Goal: Transaction & Acquisition: Subscribe to service/newsletter

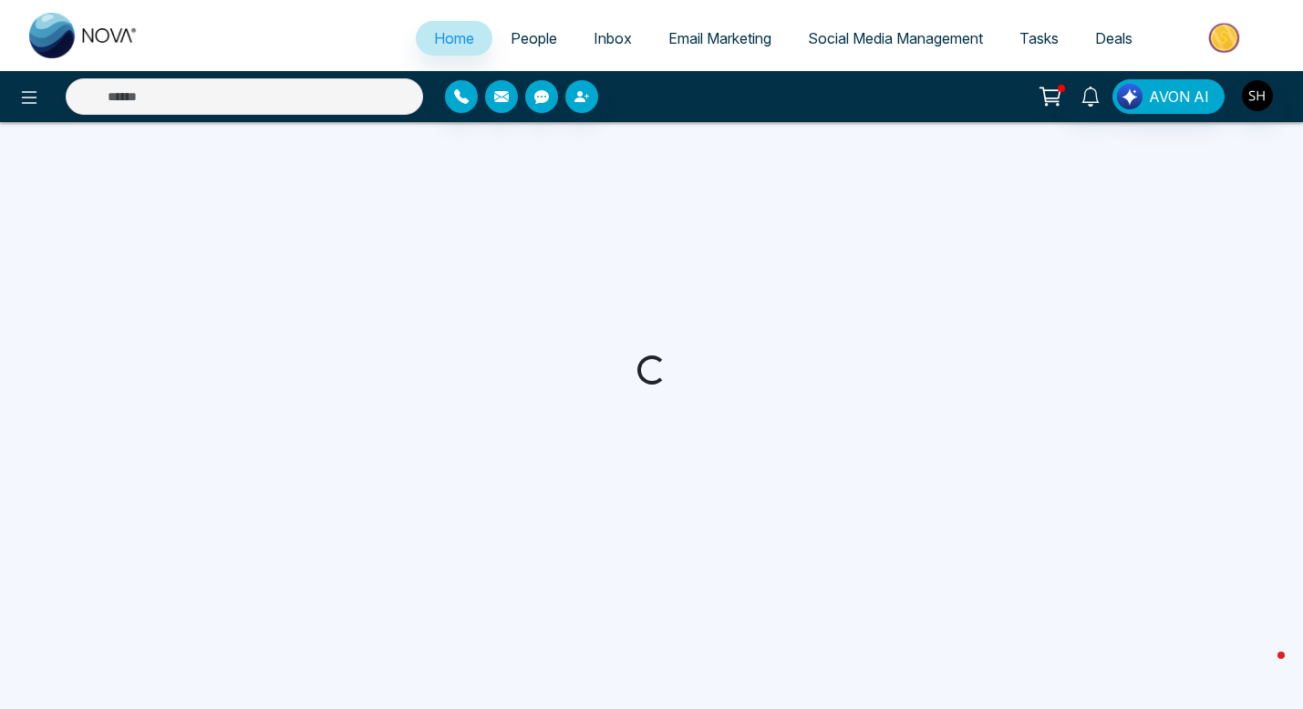
select select "*"
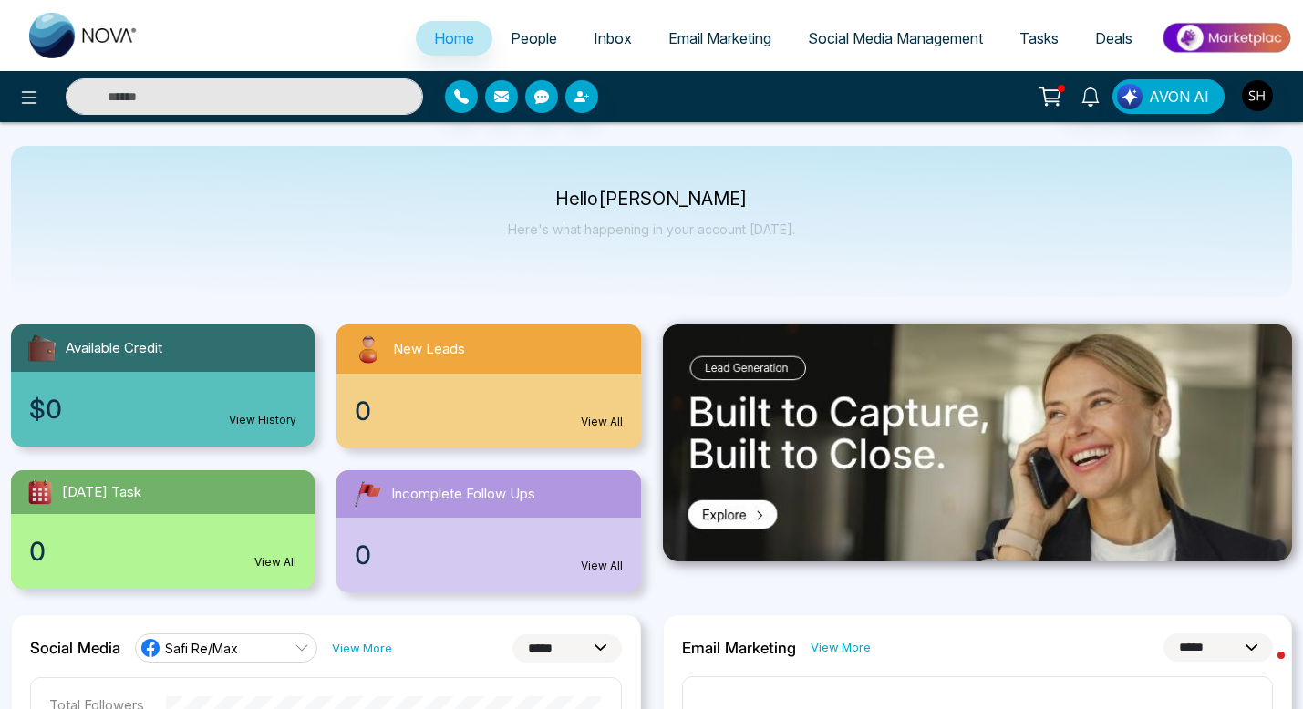
click at [843, 34] on span "Social Media Management" at bounding box center [895, 38] width 175 height 18
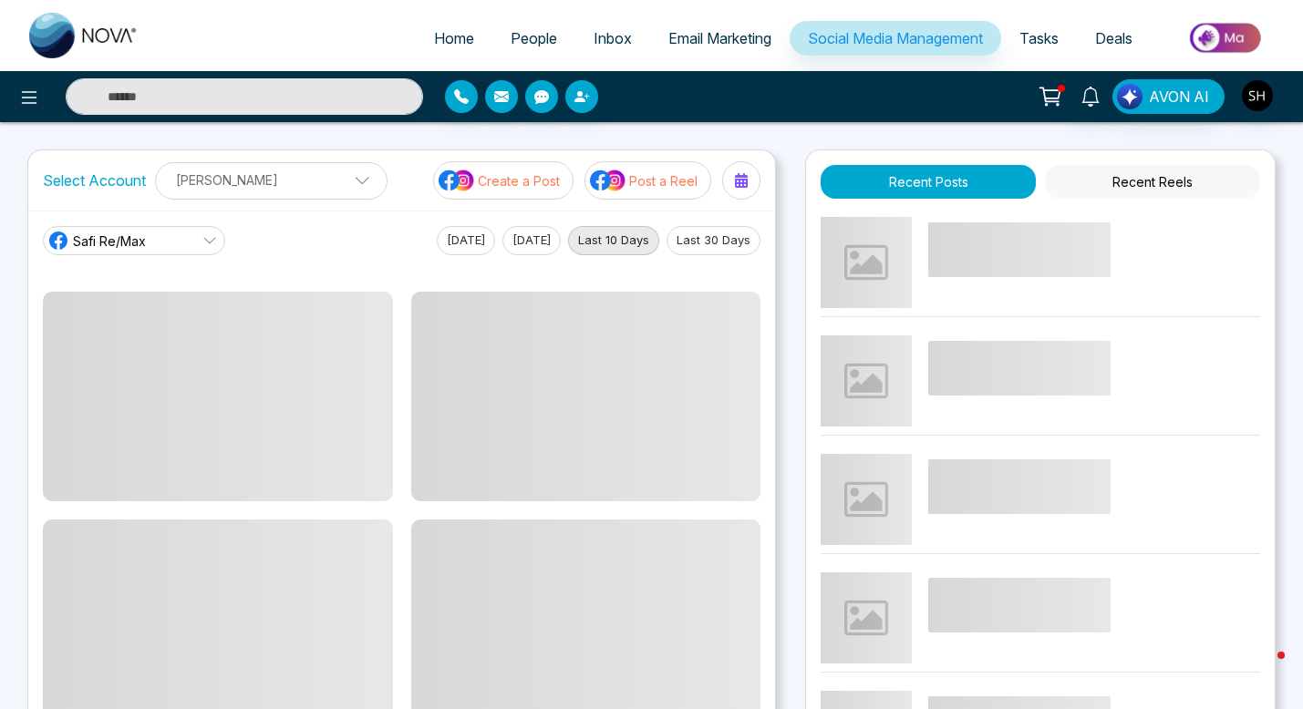
click at [541, 183] on p "Create a Post" at bounding box center [519, 180] width 82 height 19
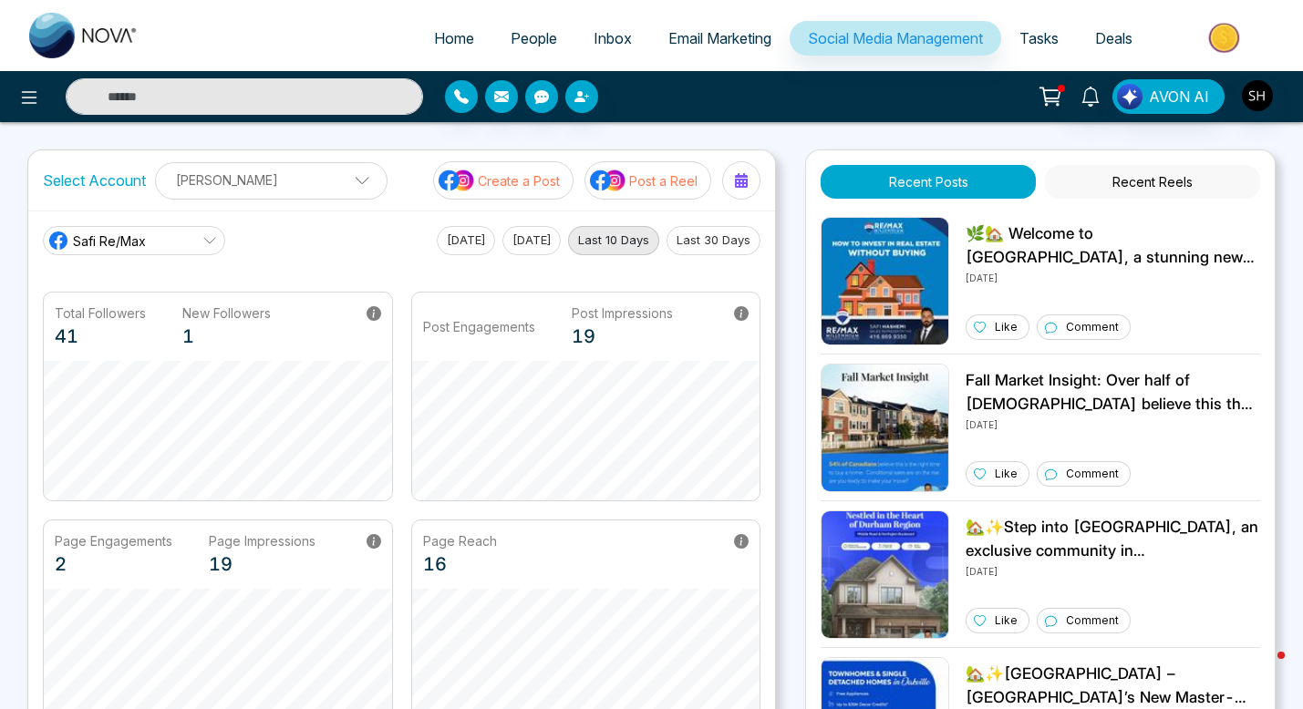
click at [531, 181] on p "Create a Post" at bounding box center [519, 180] width 82 height 19
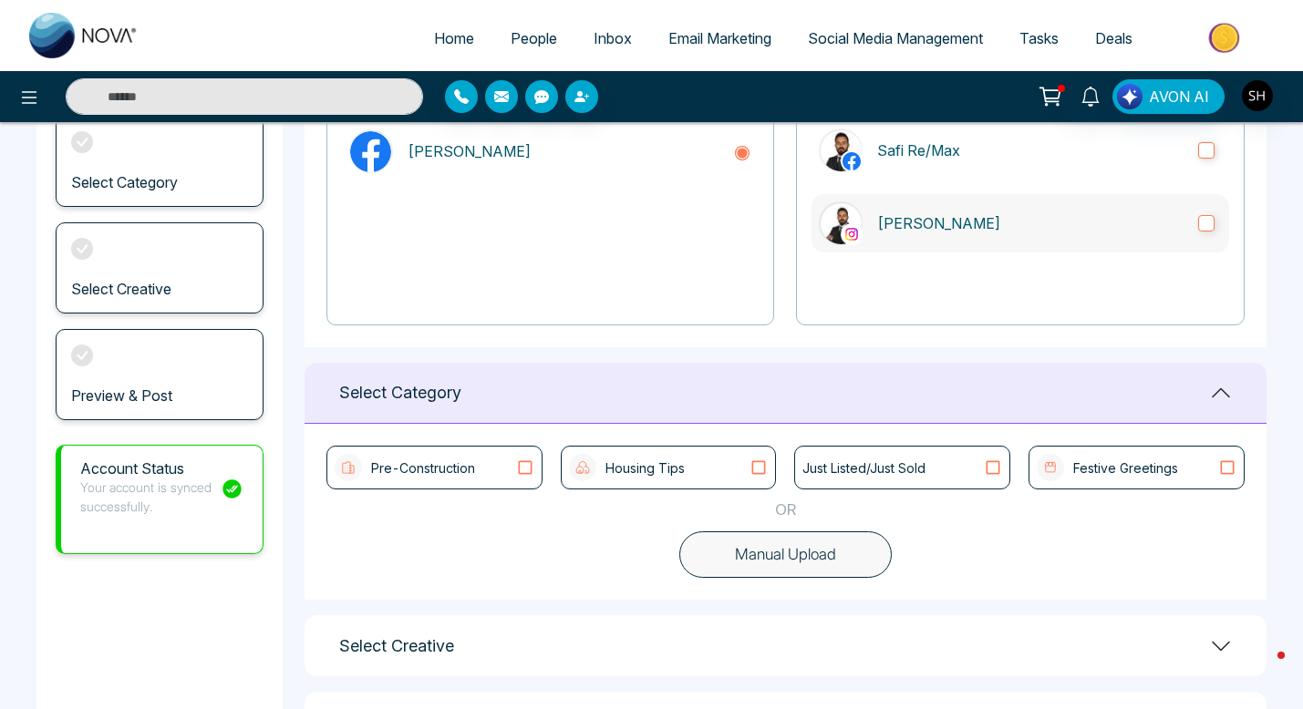
scroll to position [314, 0]
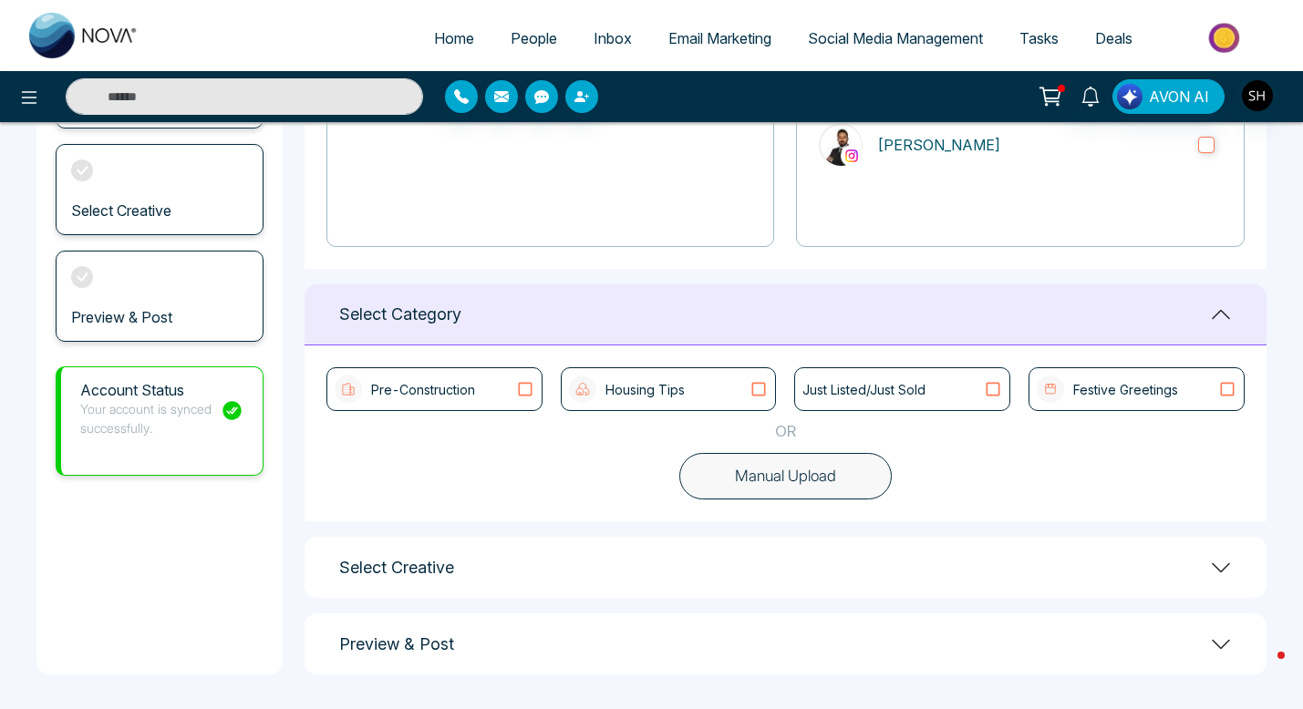
click at [761, 393] on icon at bounding box center [759, 389] width 24 height 18
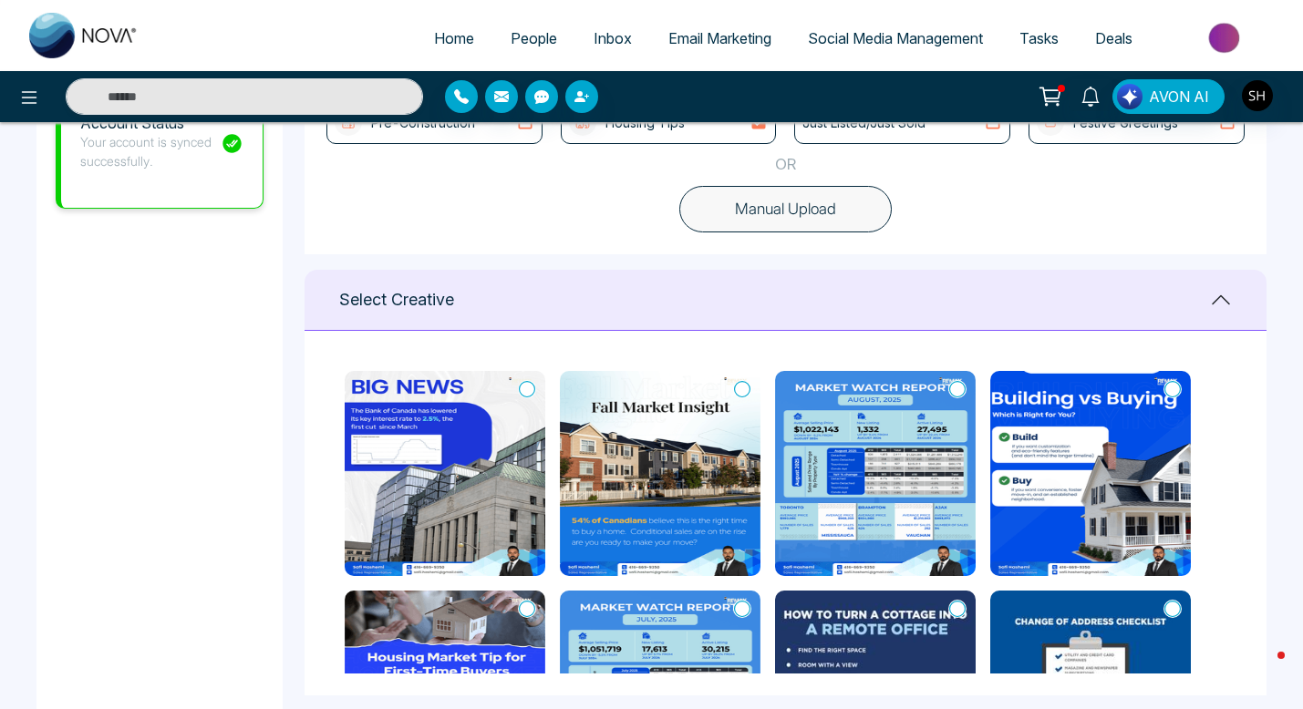
scroll to position [582, 0]
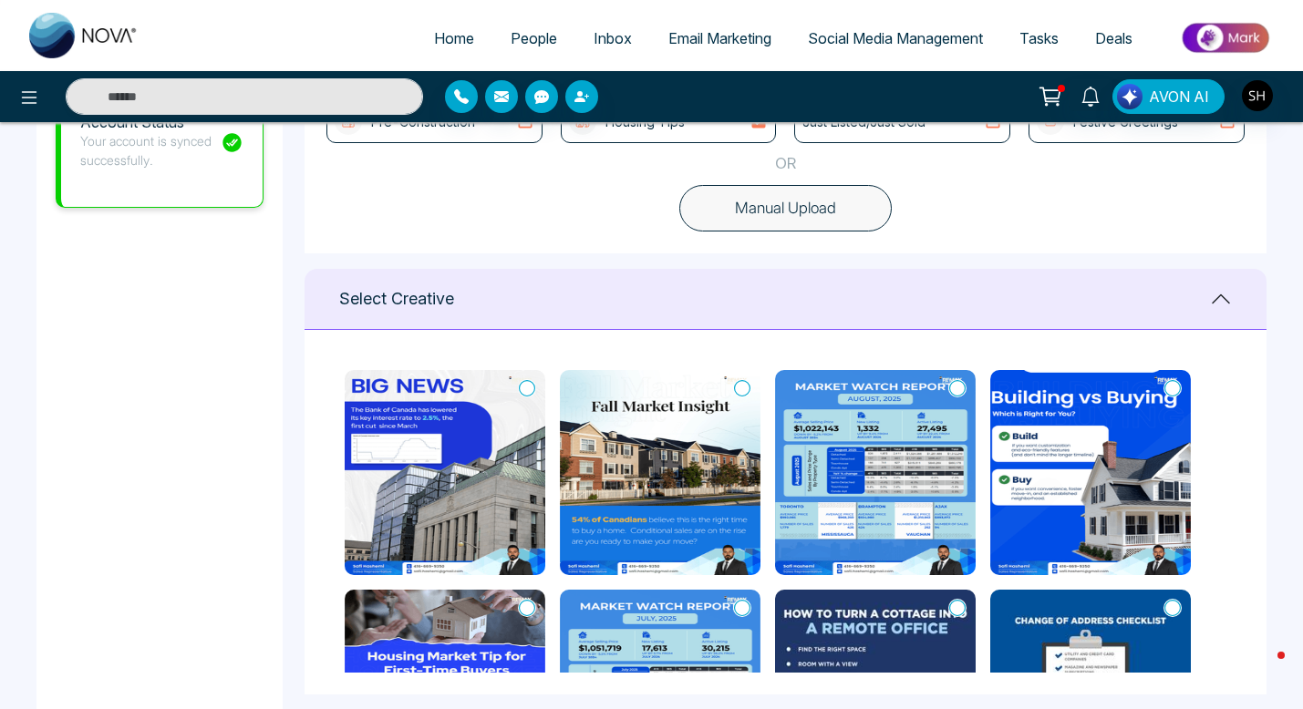
click at [527, 388] on icon at bounding box center [527, 388] width 16 height 18
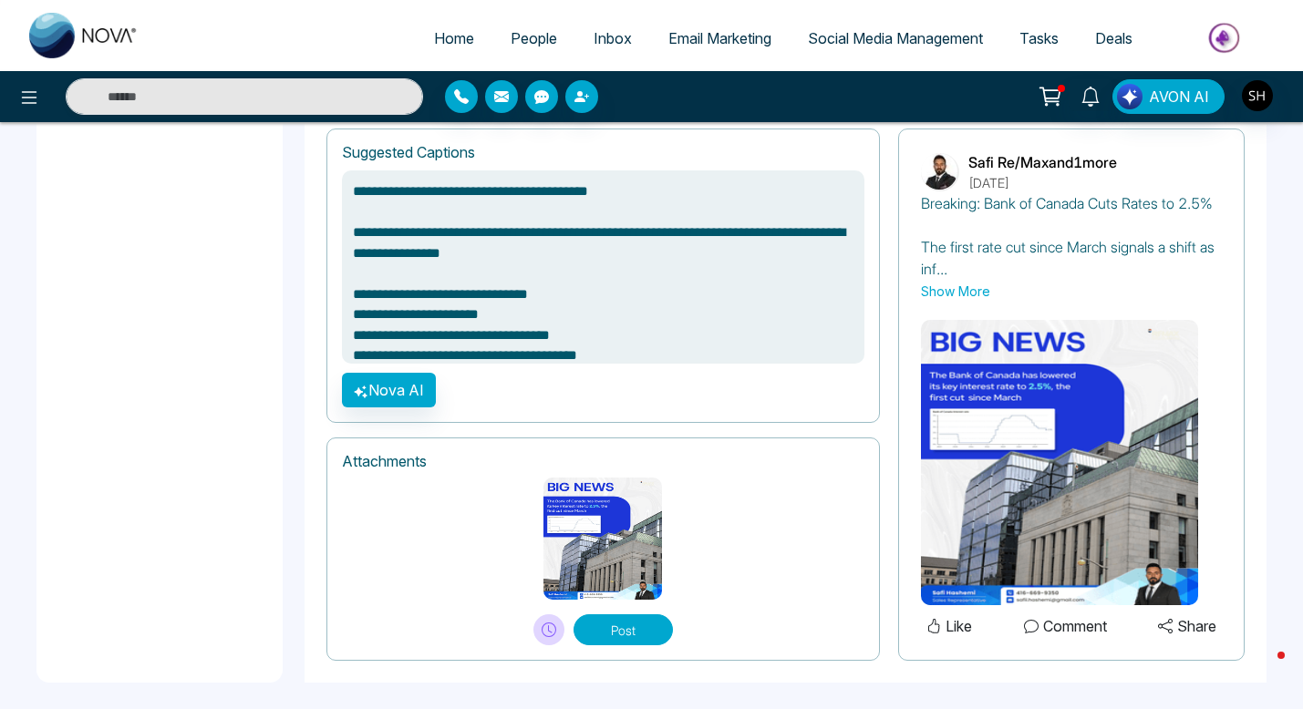
scroll to position [1249, 0]
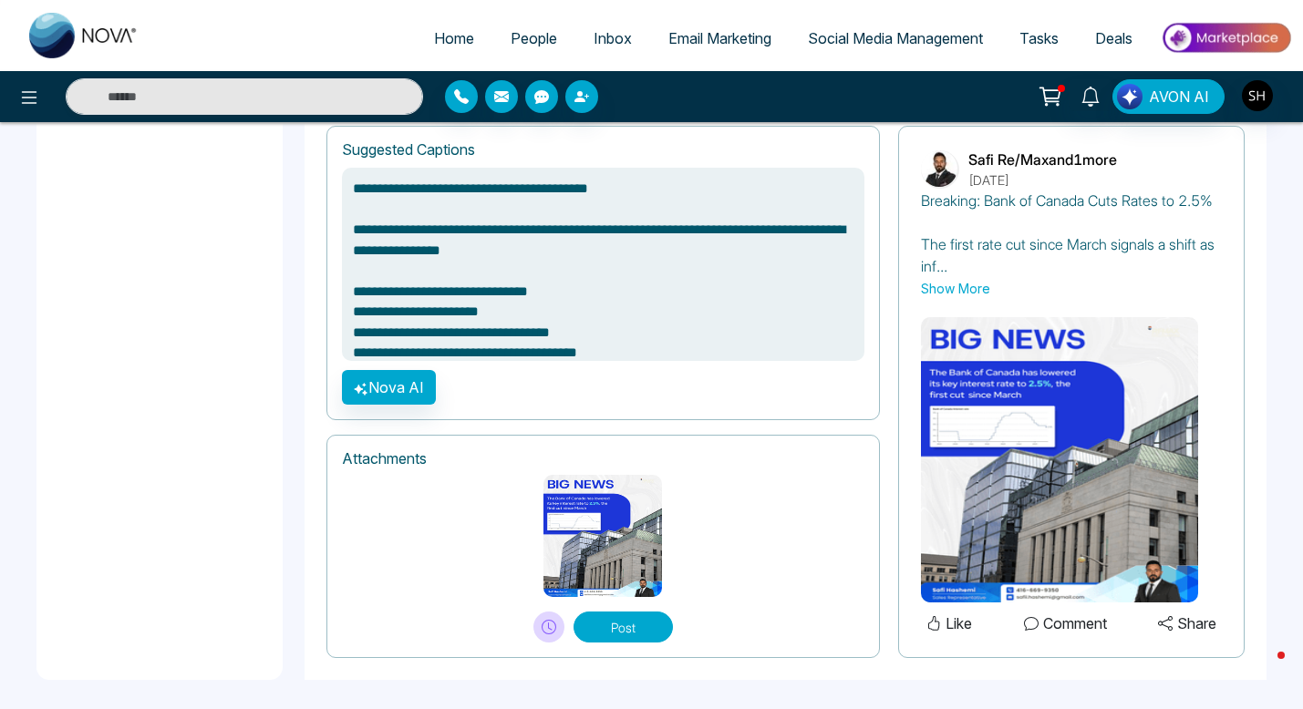
click at [619, 619] on button "Post" at bounding box center [623, 627] width 99 height 31
type textarea "**********"
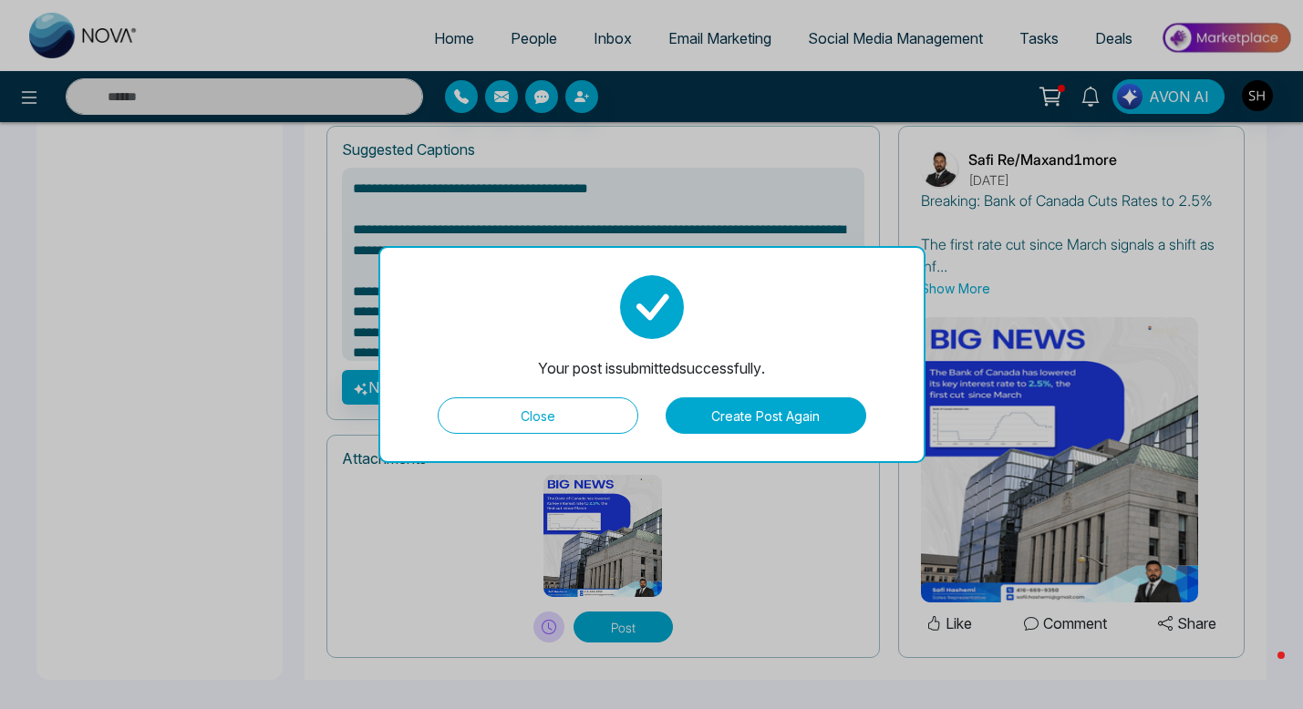
click at [537, 429] on button "Close" at bounding box center [538, 416] width 201 height 36
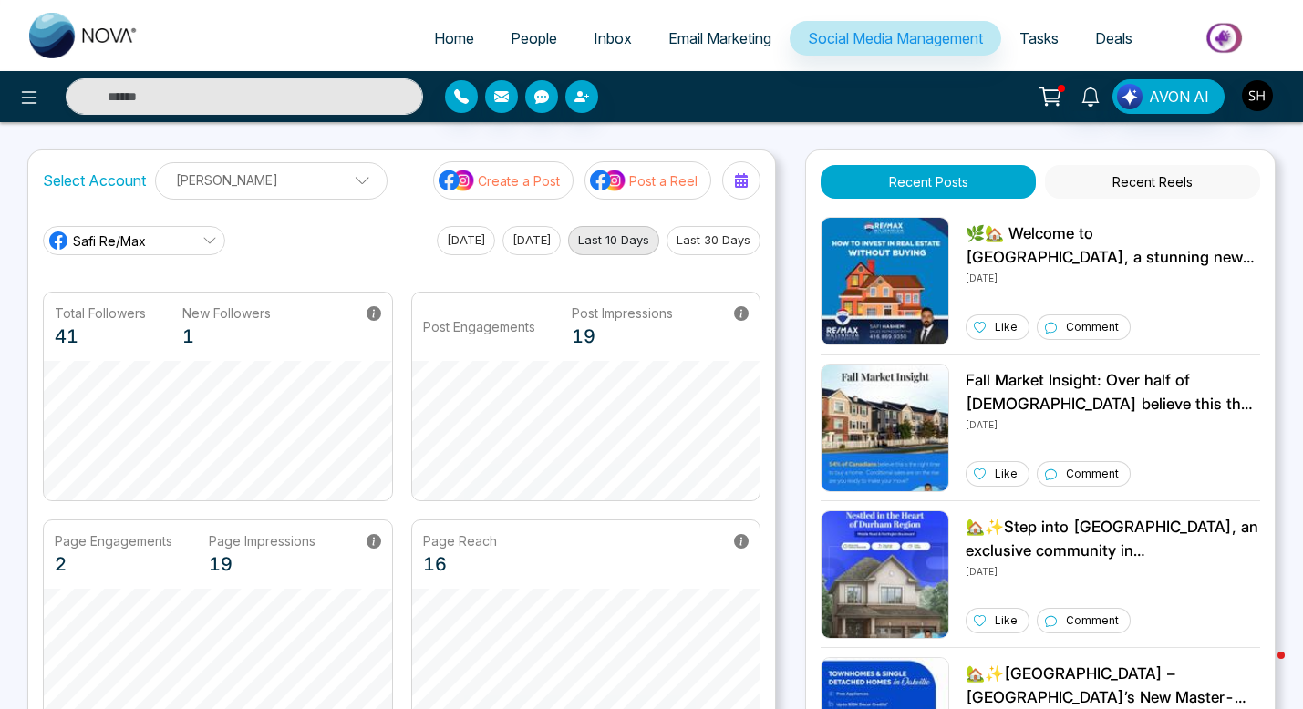
click at [675, 45] on span "Email Marketing" at bounding box center [719, 38] width 103 height 18
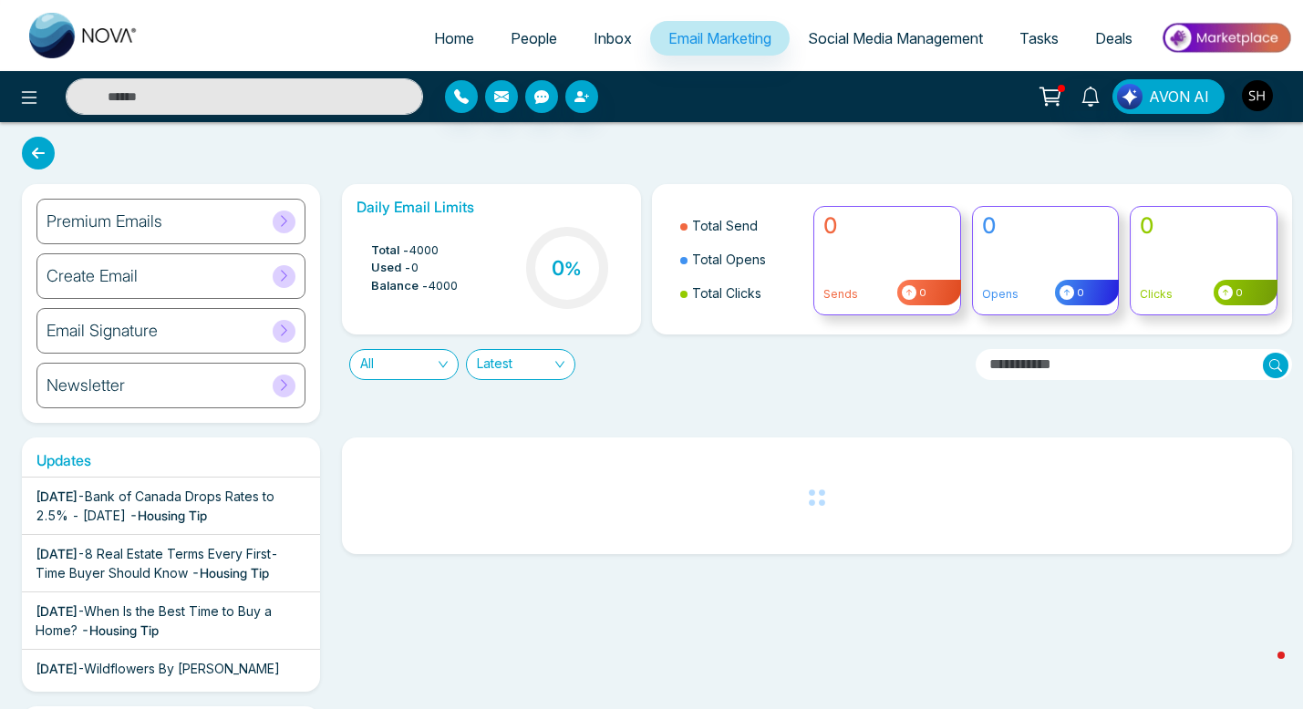
click at [289, 218] on icon at bounding box center [284, 221] width 14 height 14
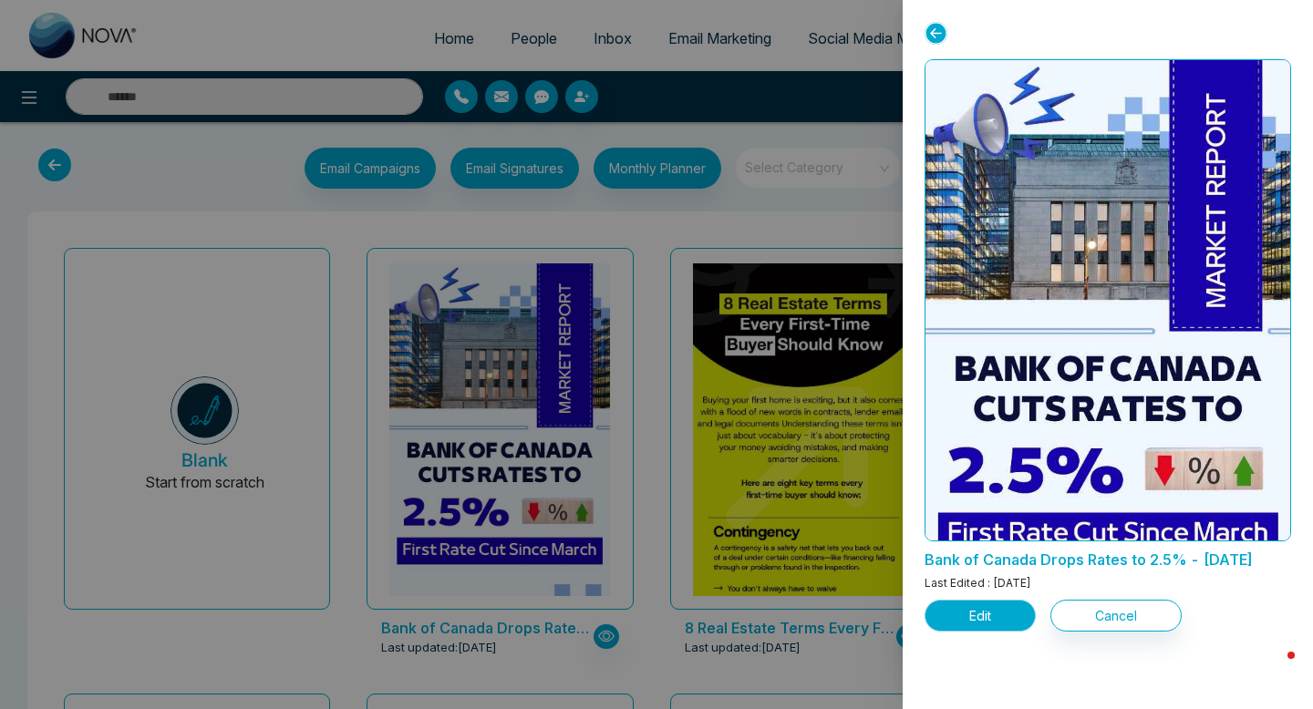
click at [983, 632] on button "Edit" at bounding box center [980, 616] width 111 height 32
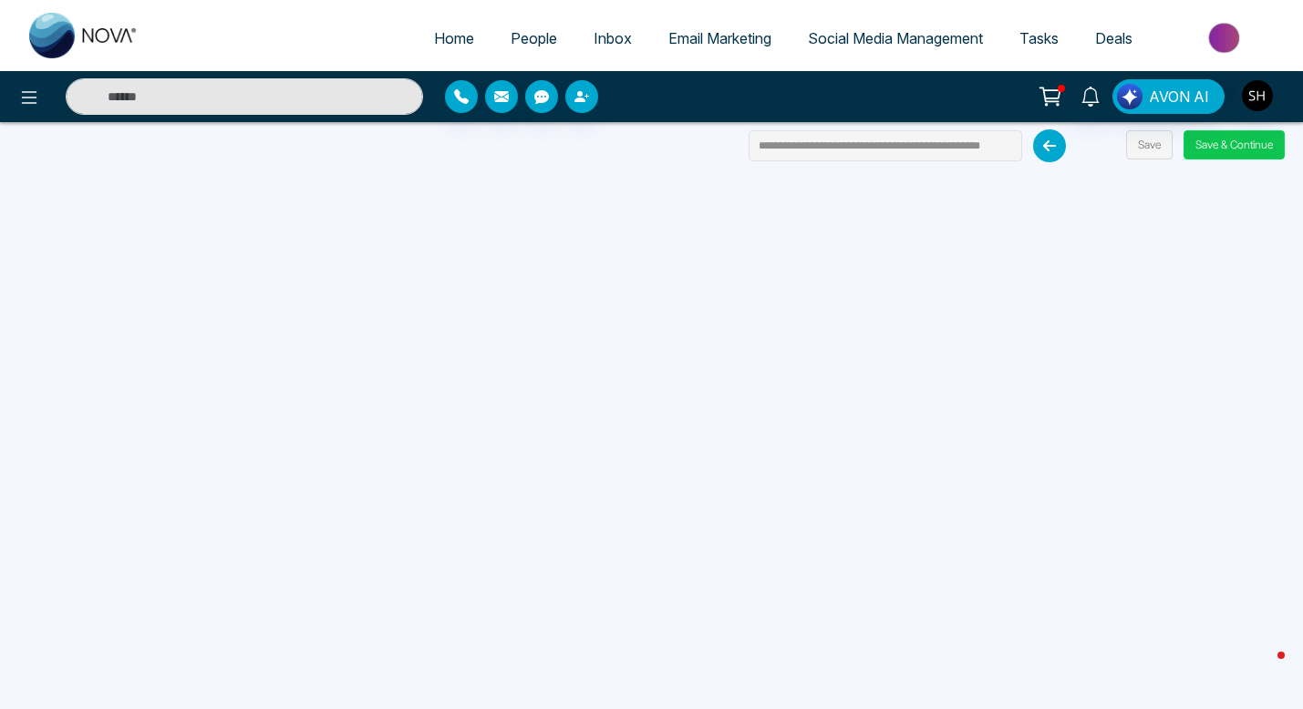
click at [1237, 139] on button "Save & Continue" at bounding box center [1234, 144] width 101 height 29
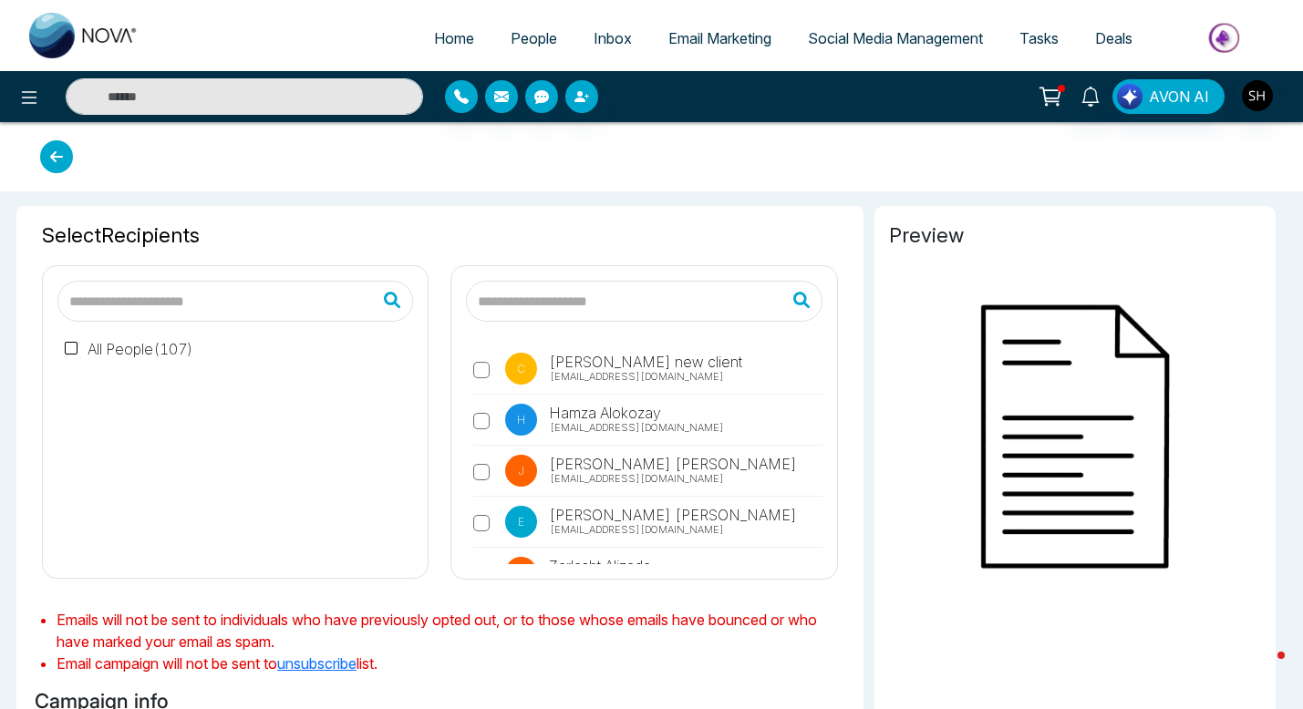
type input "**********"
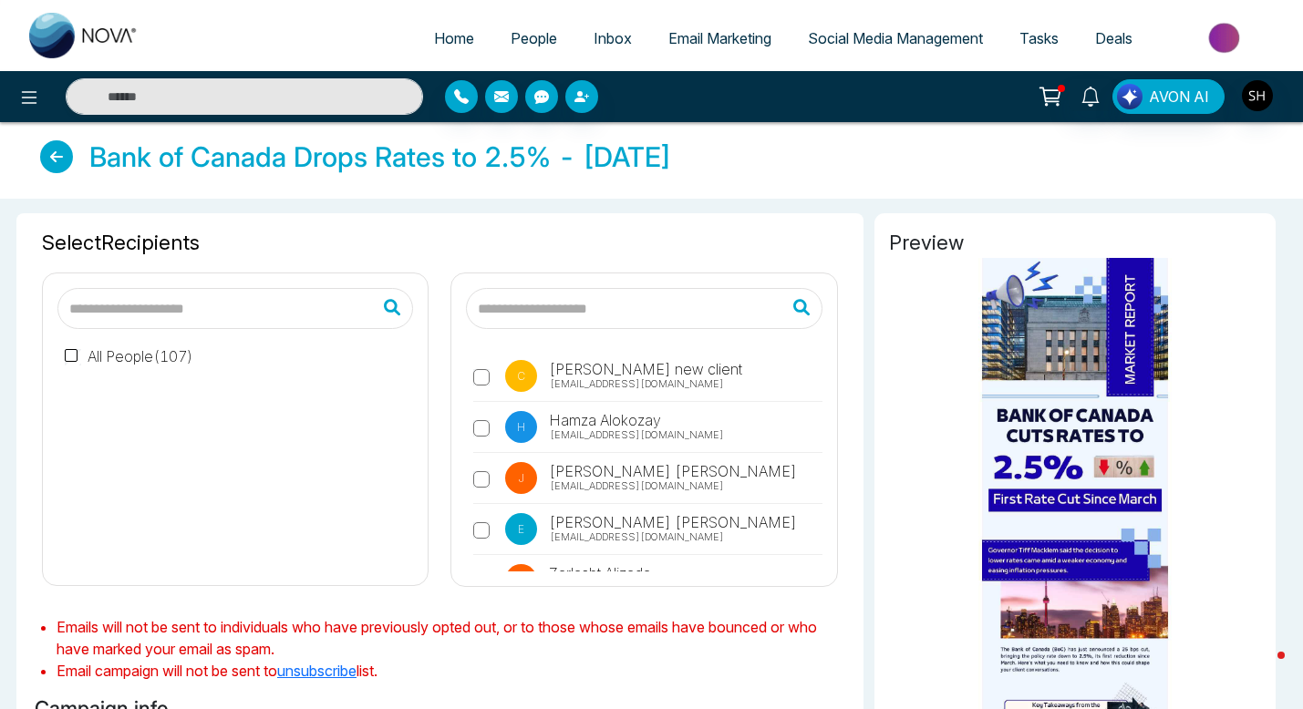
click at [73, 345] on div "All People ( 107 )" at bounding box center [235, 450] width 356 height 242
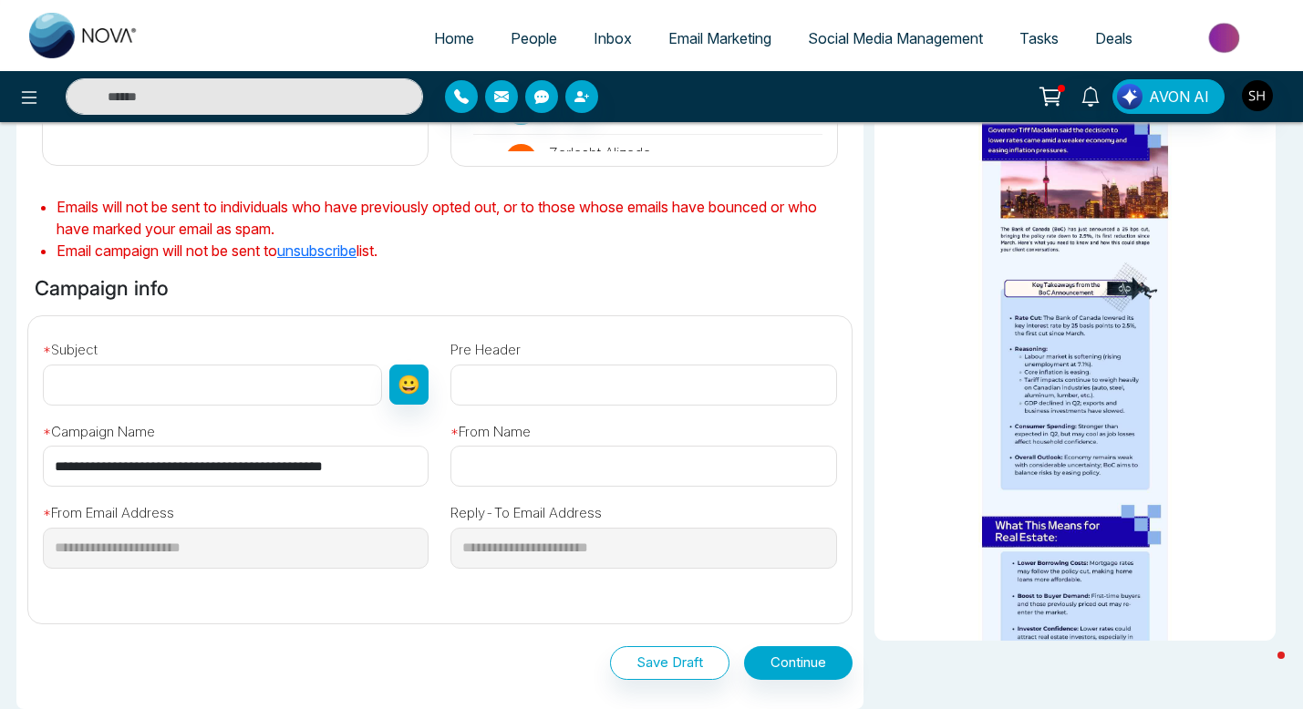
scroll to position [424, 0]
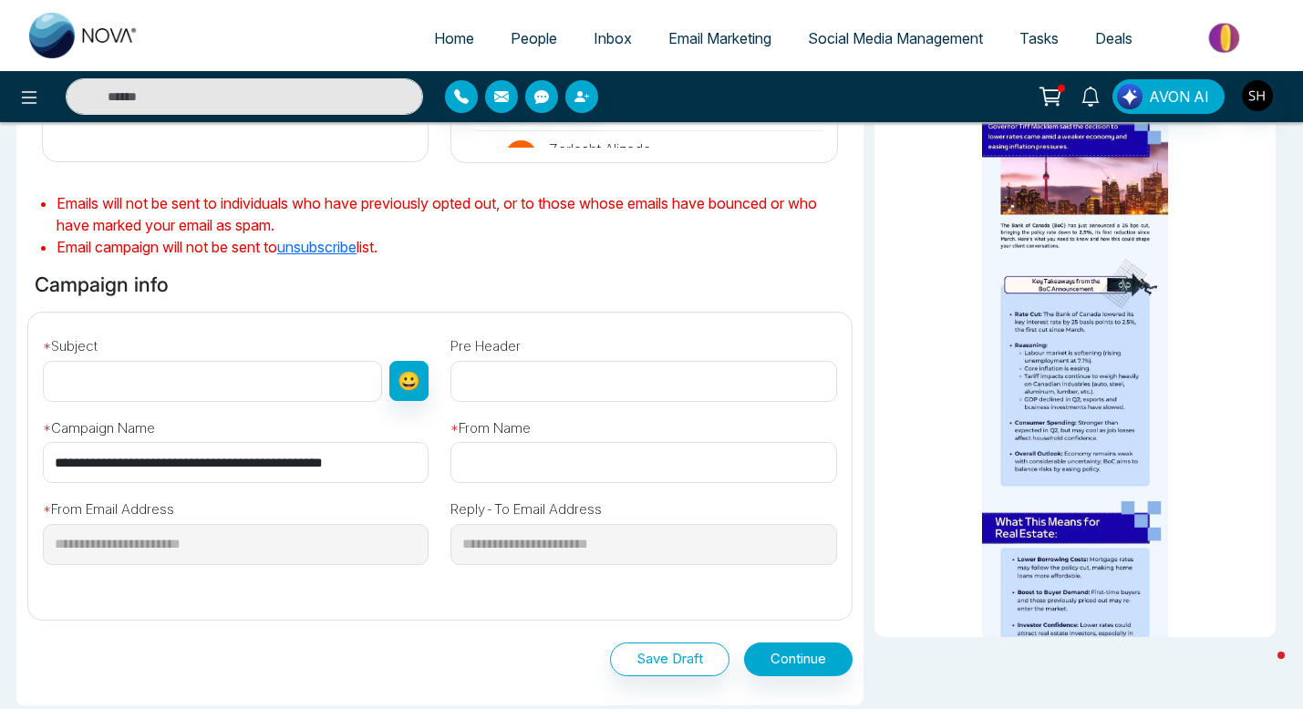
drag, startPoint x: 395, startPoint y: 463, endPoint x: 42, endPoint y: 451, distance: 353.1
click at [44, 454] on input "**********" at bounding box center [236, 462] width 386 height 41
click at [79, 359] on div "* Subject 😀" at bounding box center [236, 364] width 408 height 75
click at [78, 375] on input "text" at bounding box center [212, 381] width 339 height 41
paste input "**********"
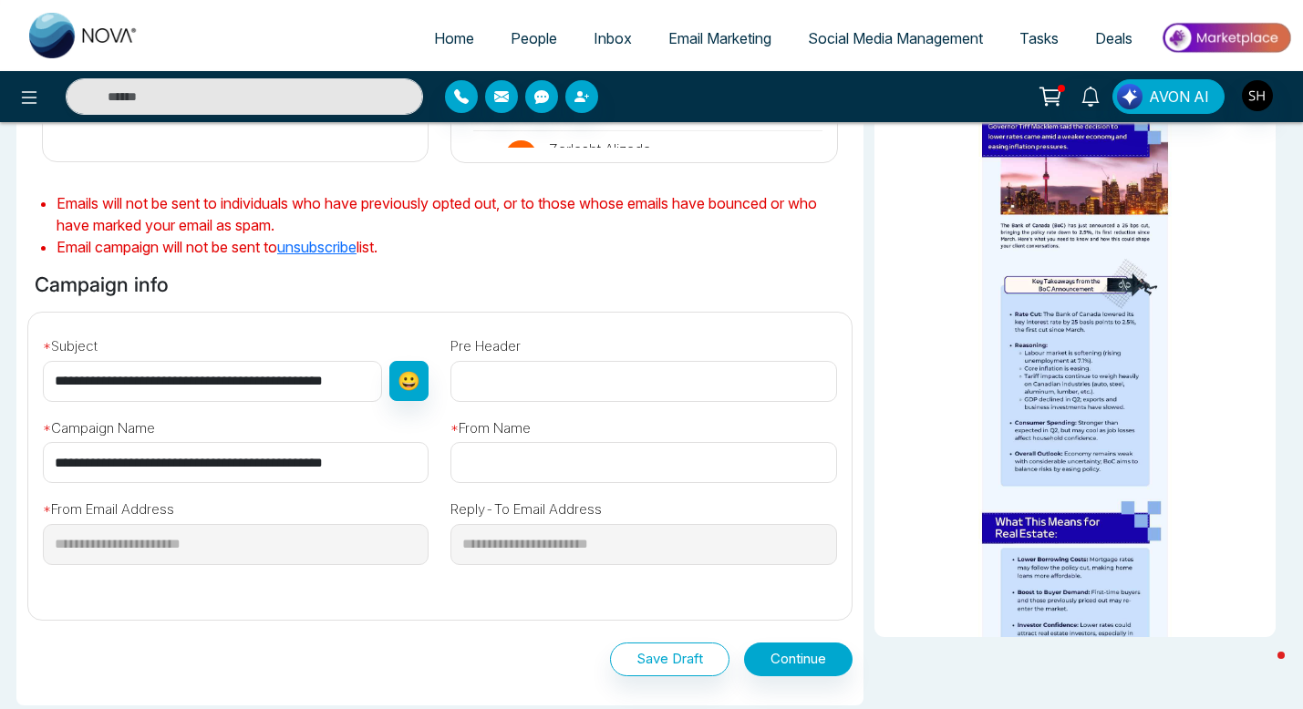
scroll to position [0, 9]
type input "**********"
click at [518, 459] on input "text" at bounding box center [643, 462] width 386 height 41
type input "**********"
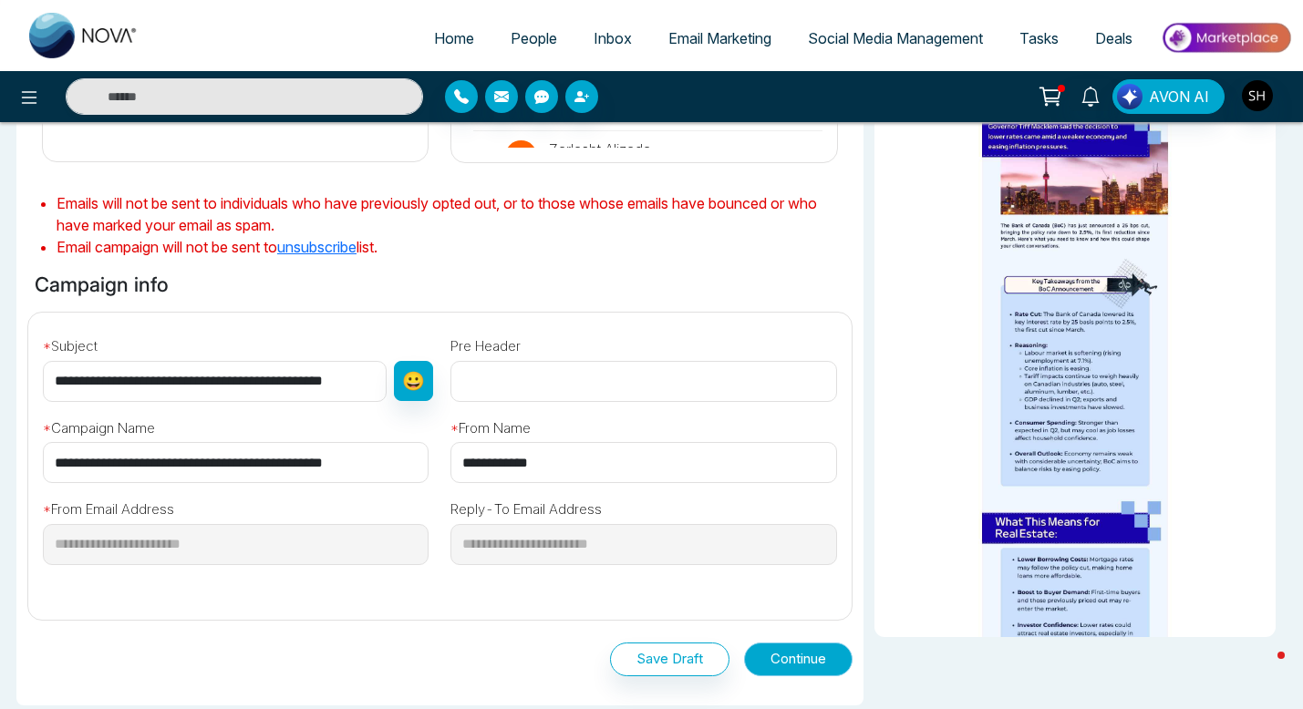
click at [784, 651] on button "Continue" at bounding box center [798, 660] width 109 height 34
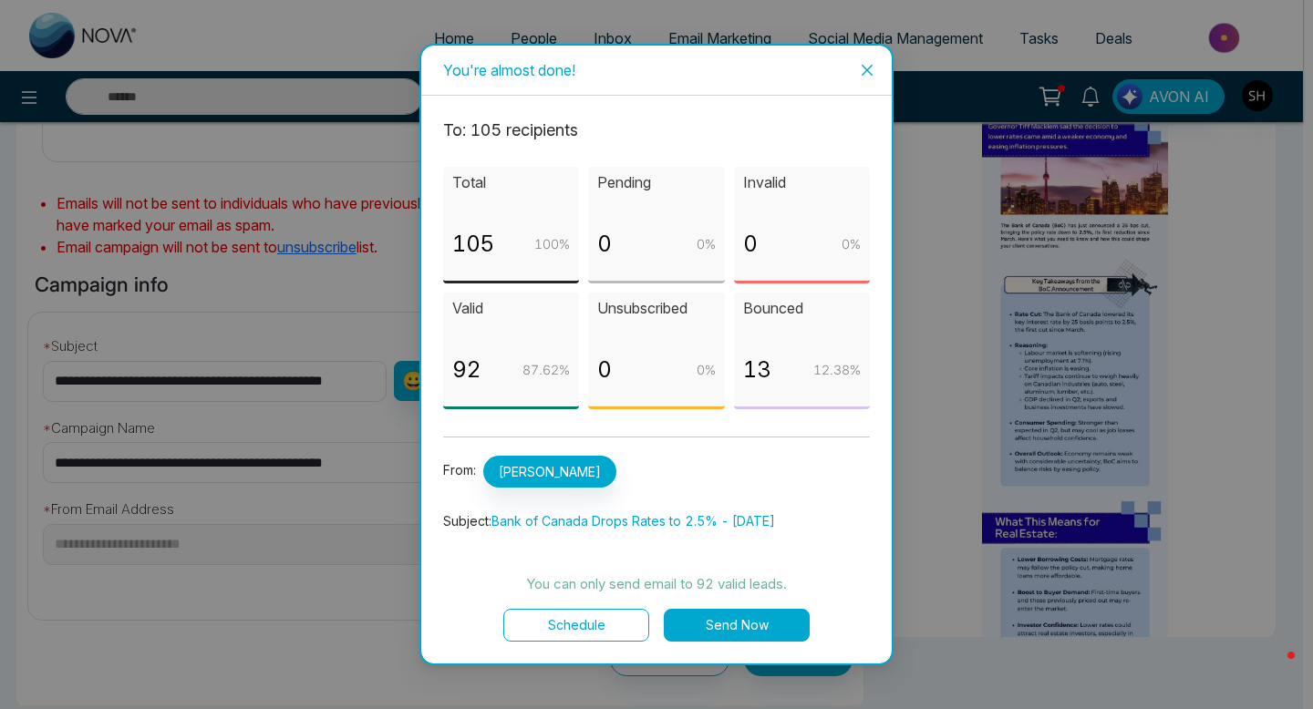
click at [734, 625] on button "Send Now" at bounding box center [737, 625] width 146 height 33
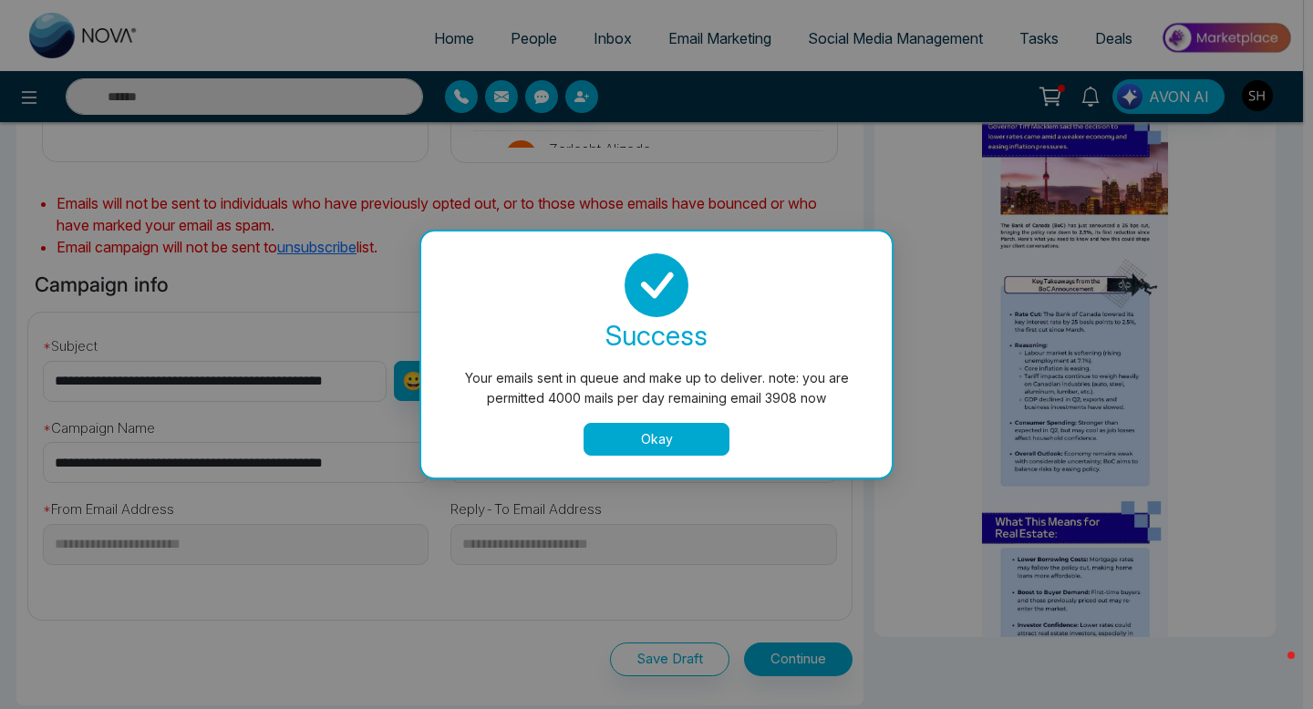
click at [666, 445] on button "Okay" at bounding box center [657, 439] width 146 height 33
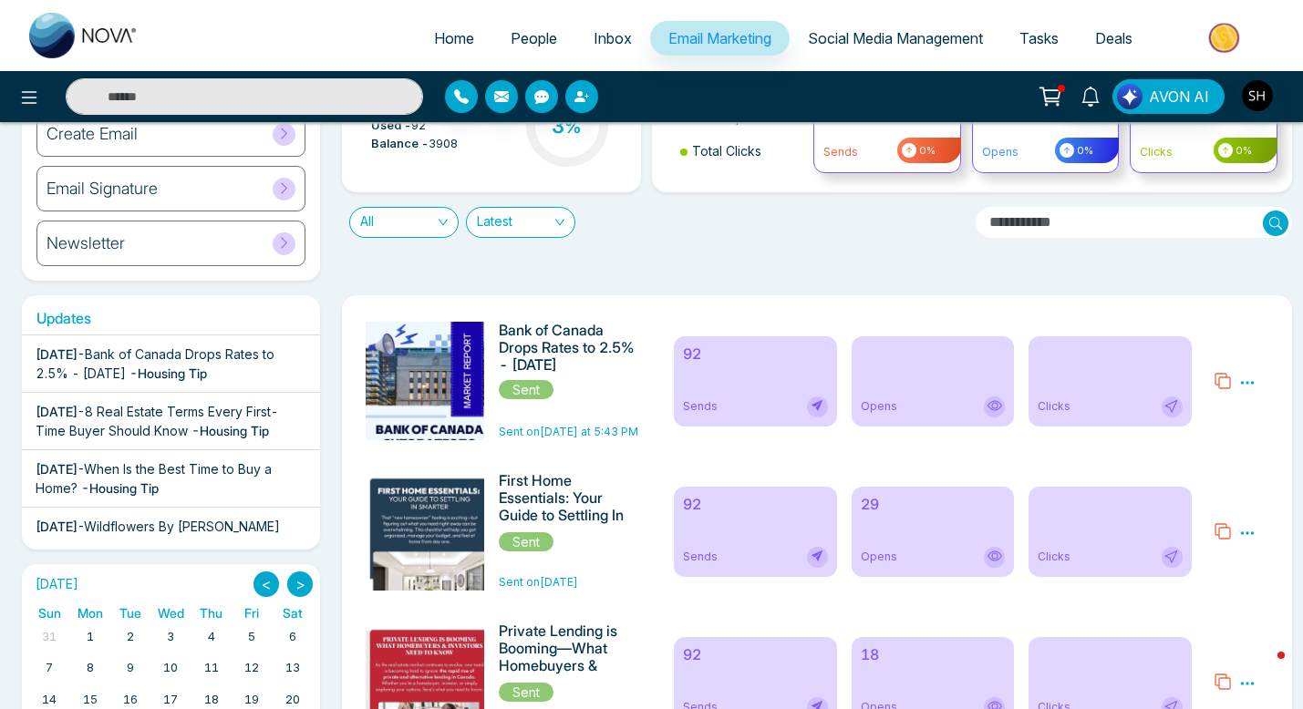
scroll to position [150, 0]
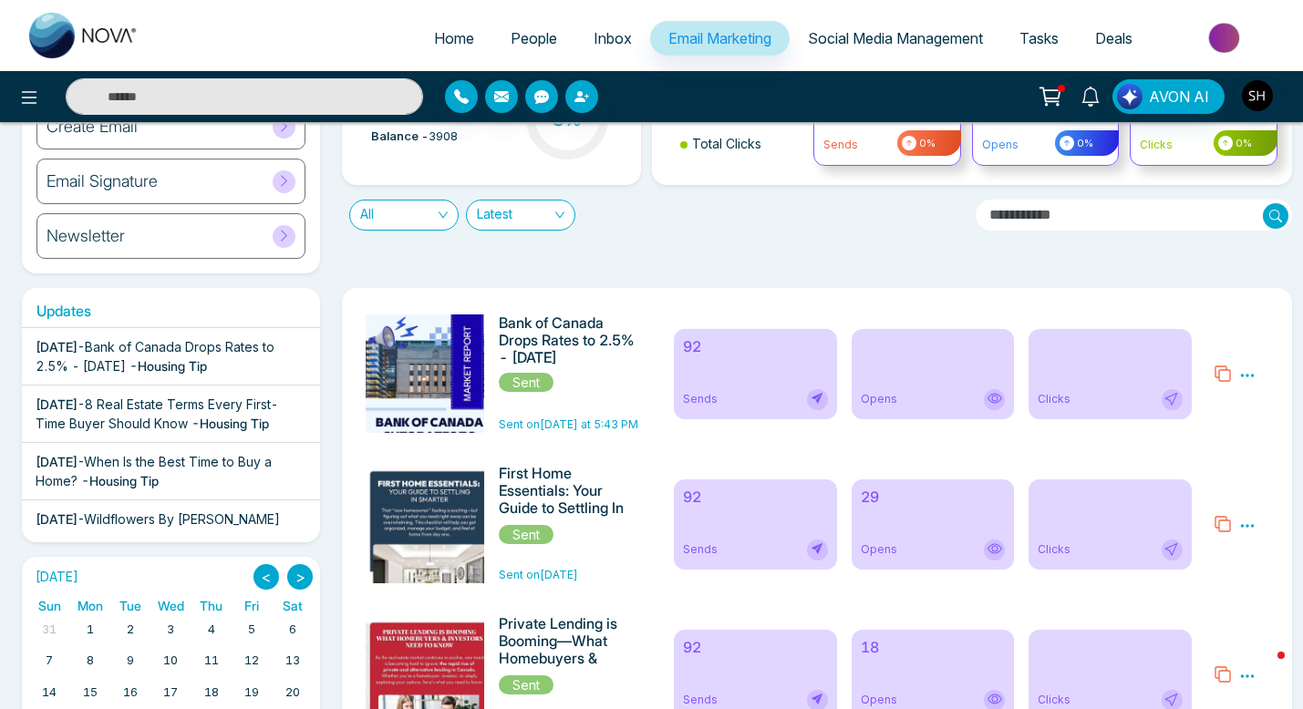
click at [895, 504] on h6 "29" at bounding box center [933, 497] width 144 height 17
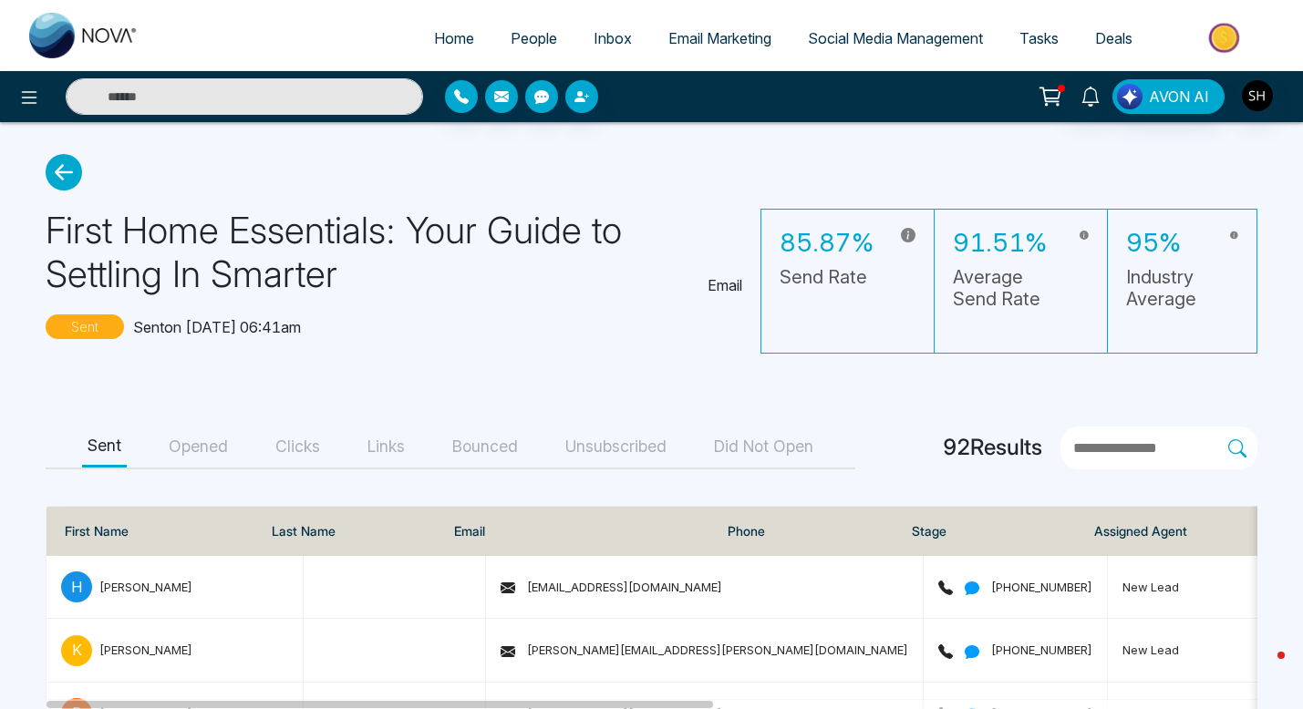
click at [71, 178] on icon at bounding box center [64, 172] width 36 height 36
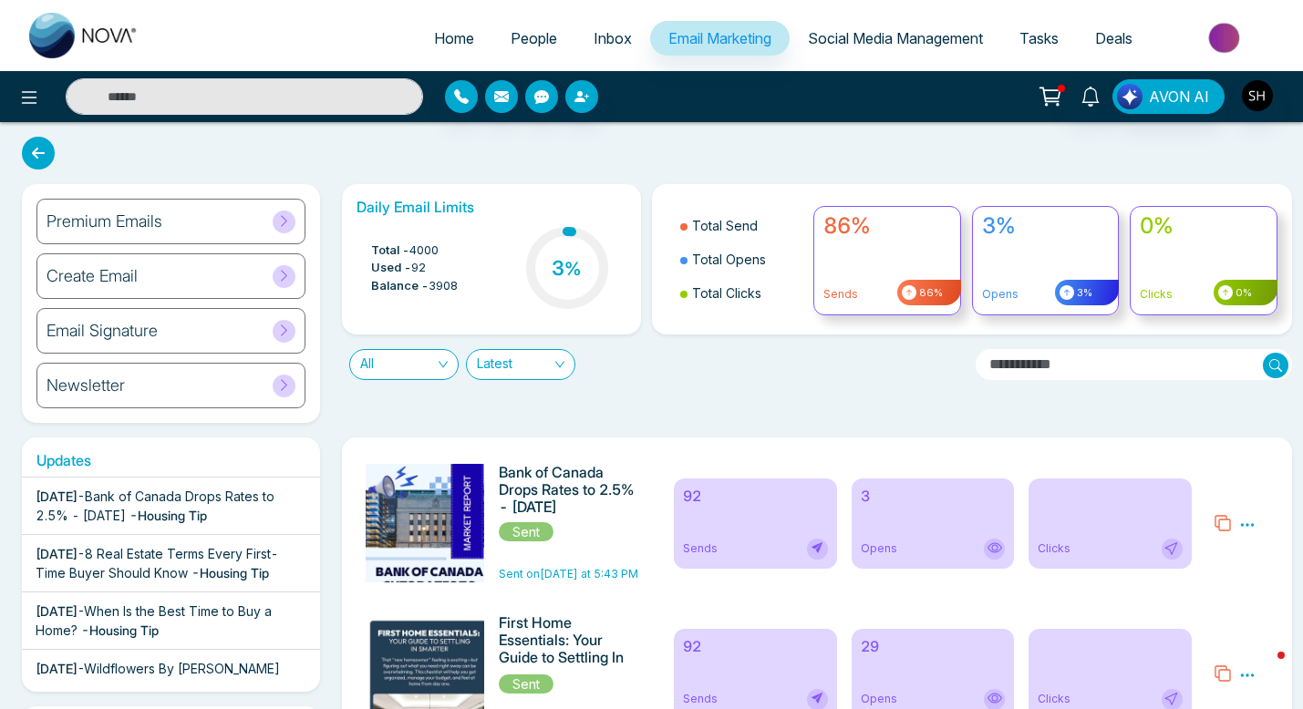
click at [885, 501] on h6 "3" at bounding box center [933, 496] width 144 height 17
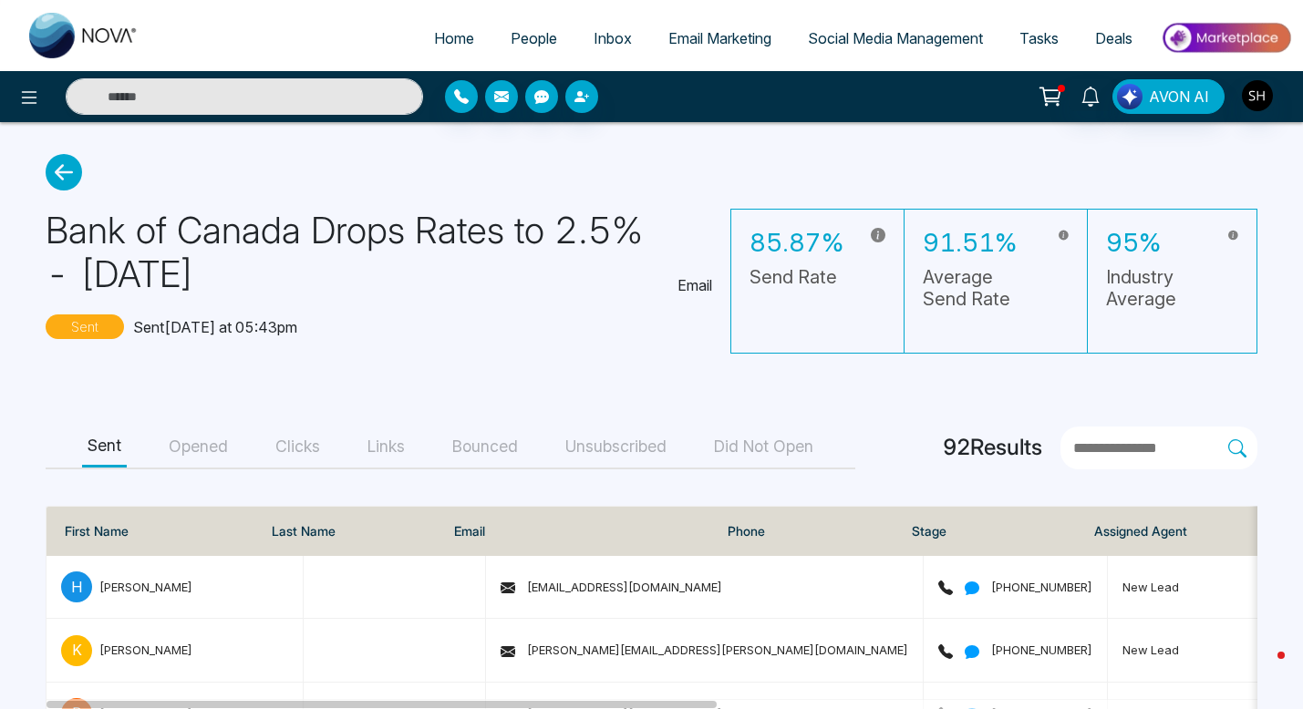
click at [206, 447] on button "Opened" at bounding box center [198, 447] width 70 height 41
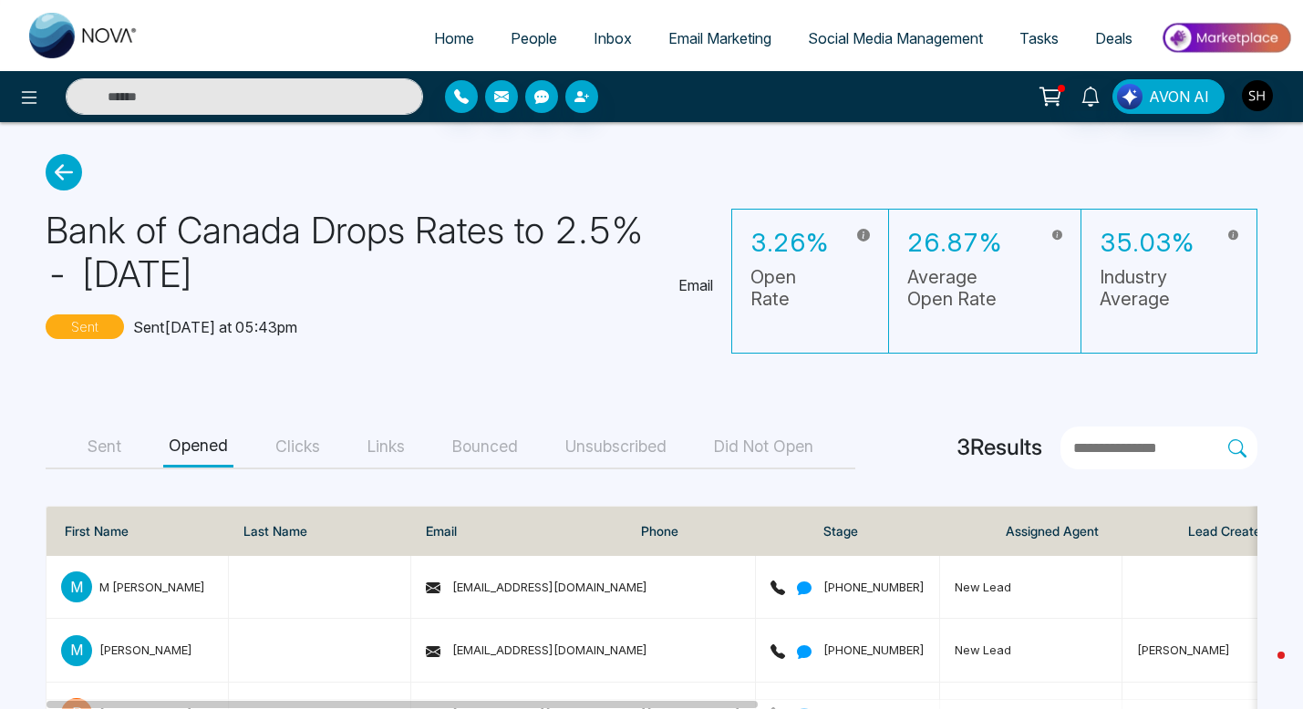
click at [65, 170] on icon at bounding box center [64, 172] width 36 height 36
